Goal: Task Accomplishment & Management: Manage account settings

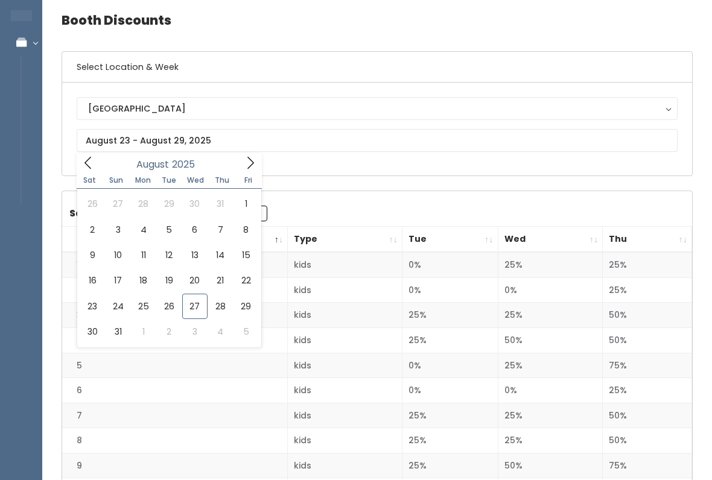
click at [248, 164] on icon at bounding box center [250, 163] width 13 height 13
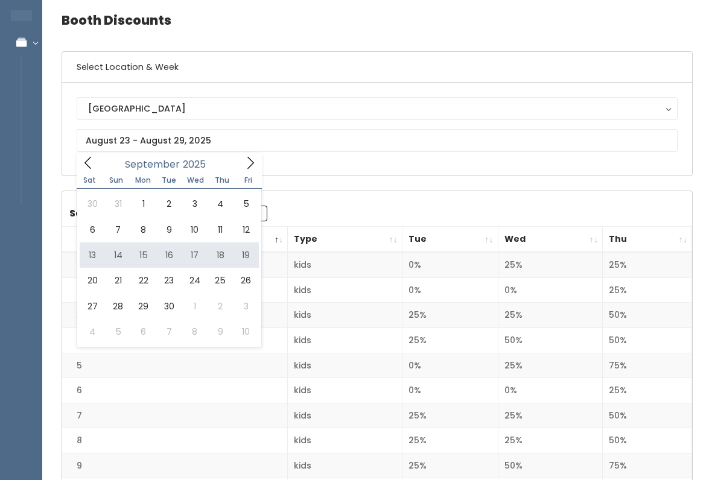
type input "[DATE] to [DATE]"
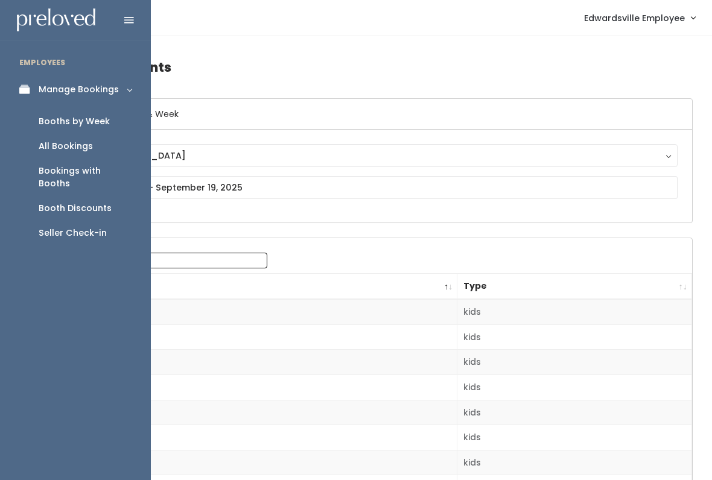
scroll to position [1, 0]
click at [102, 117] on div "Booths by Week" at bounding box center [74, 121] width 71 height 13
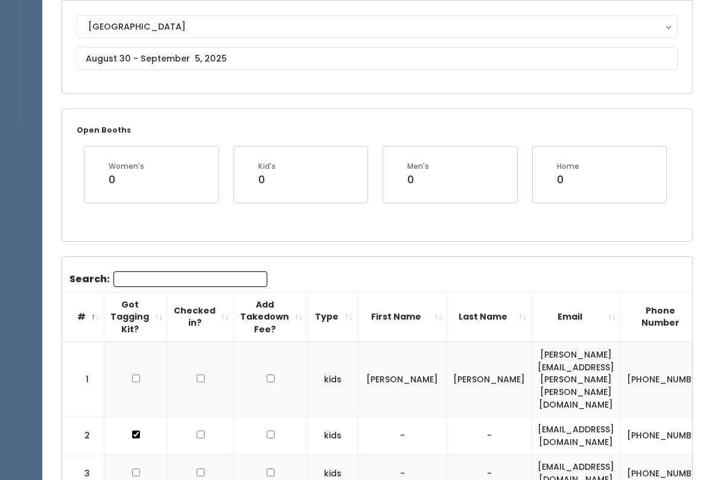
scroll to position [44, 0]
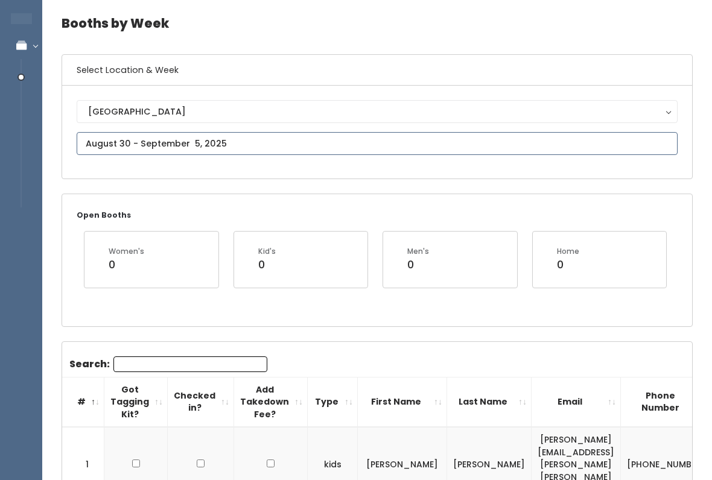
click at [273, 141] on input "text" at bounding box center [377, 143] width 601 height 23
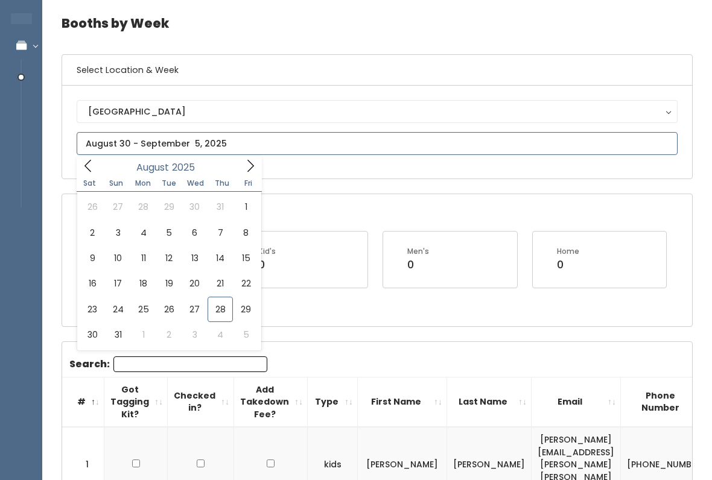
click at [244, 168] on icon at bounding box center [250, 165] width 13 height 13
click at [249, 164] on icon at bounding box center [250, 165] width 13 height 13
click at [90, 163] on icon at bounding box center [87, 165] width 13 height 13
type input "September 13 to September 19"
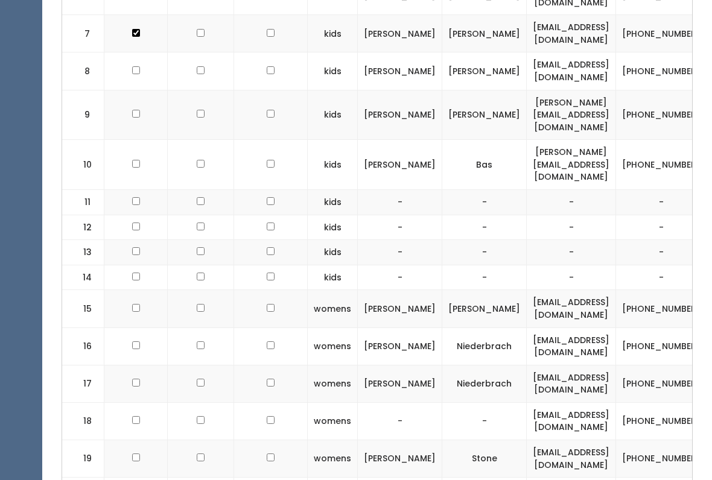
scroll to position [681, 0]
checkbox input "true"
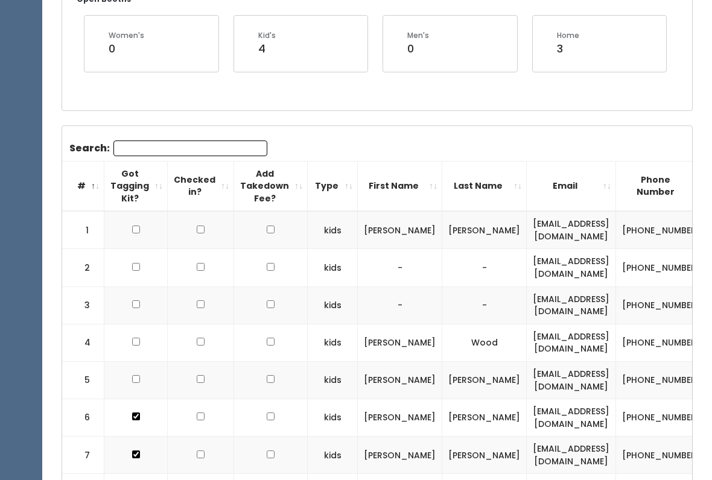
scroll to position [0, 0]
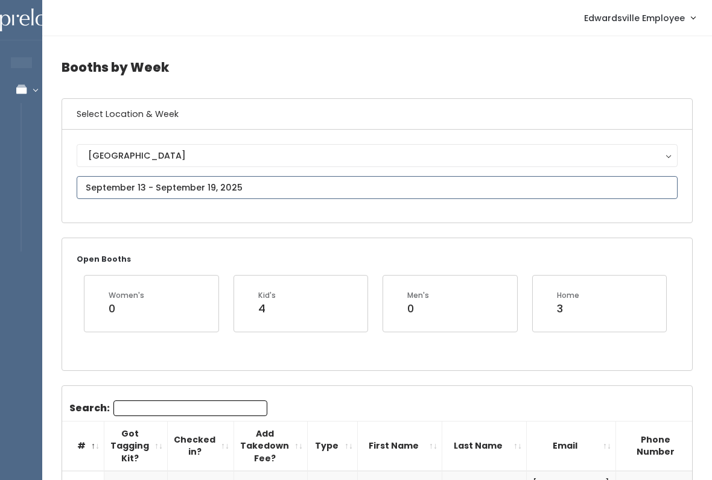
click at [276, 186] on input "text" at bounding box center [377, 187] width 601 height 23
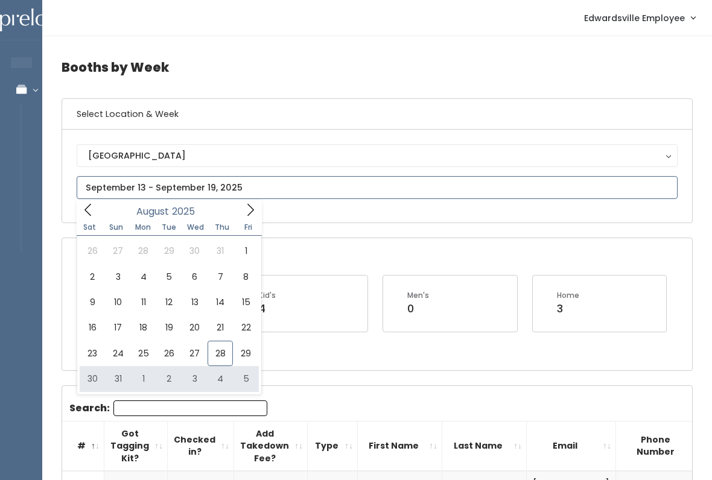
type input "August 30 to September 5"
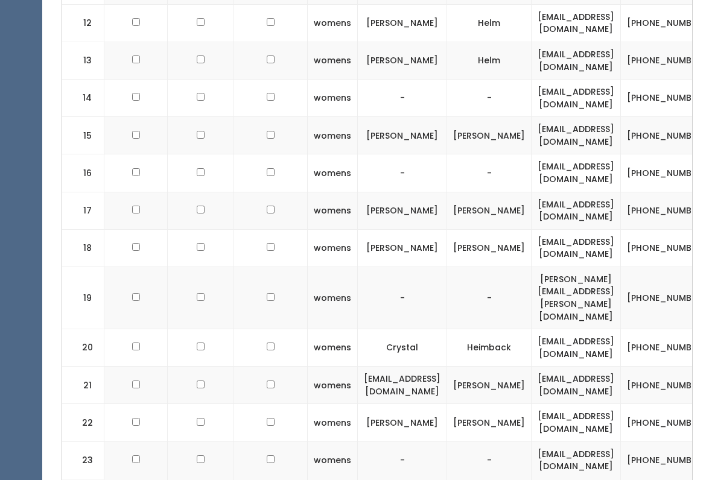
scroll to position [916, 0]
checkbox input "true"
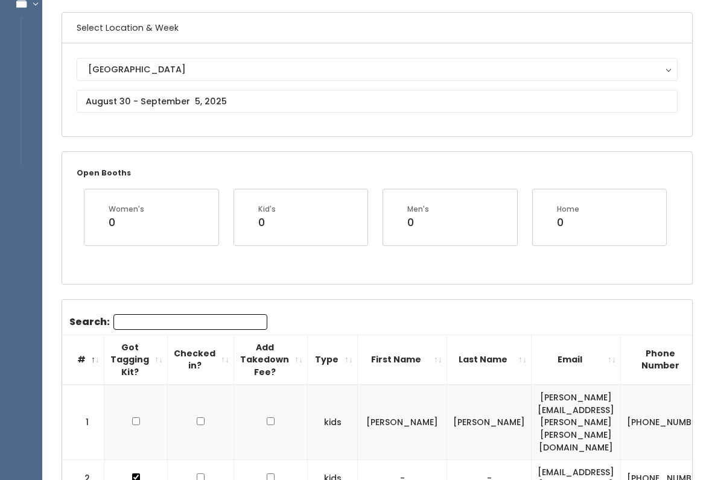
scroll to position [84, 0]
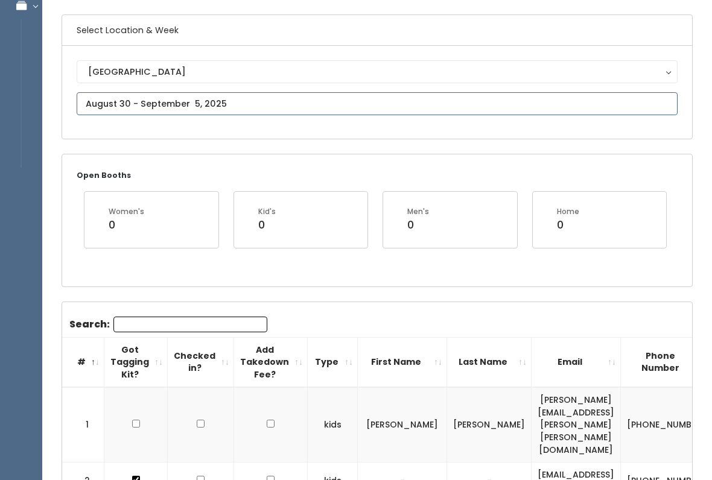
click at [646, 102] on input "text" at bounding box center [377, 103] width 601 height 23
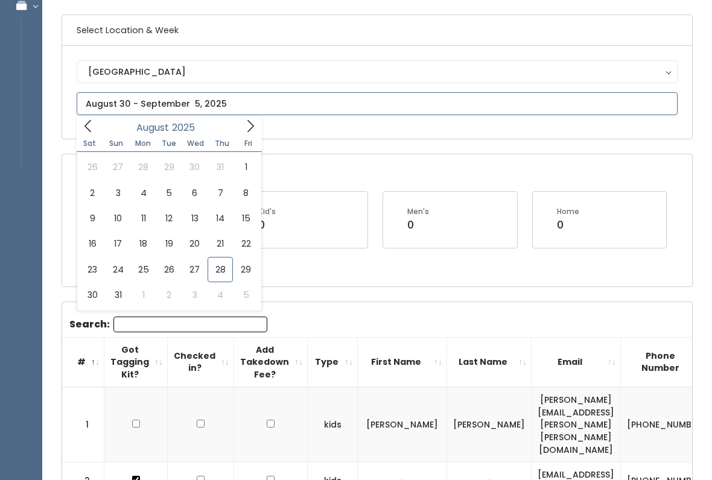
click at [246, 132] on icon at bounding box center [250, 125] width 13 height 13
click at [88, 135] on span at bounding box center [88, 125] width 23 height 19
click at [253, 127] on icon at bounding box center [250, 125] width 13 height 13
type input "September 6 to September 12"
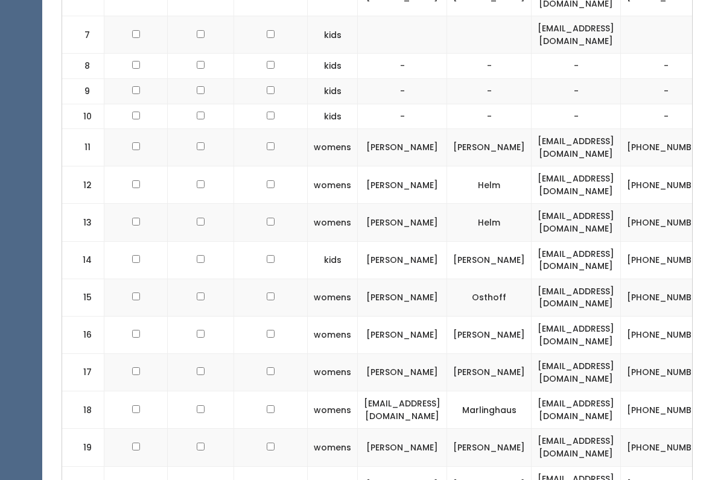
scroll to position [679, 0]
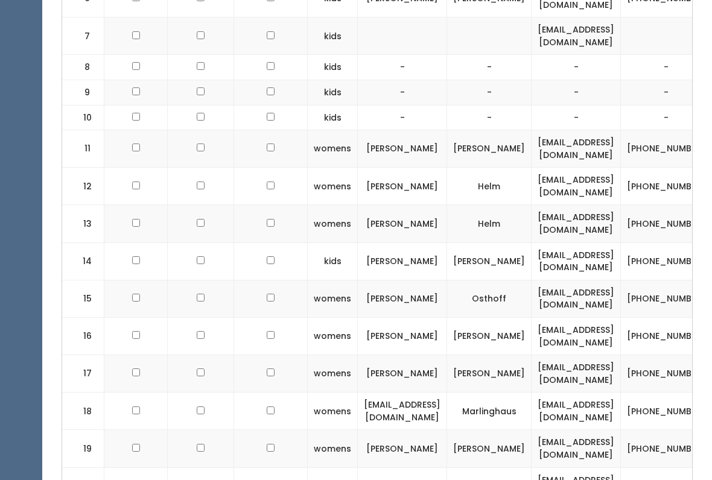
click at [124, 243] on td at bounding box center [135, 261] width 63 height 37
checkbox input "true"
